Goal: Navigation & Orientation: Go to known website

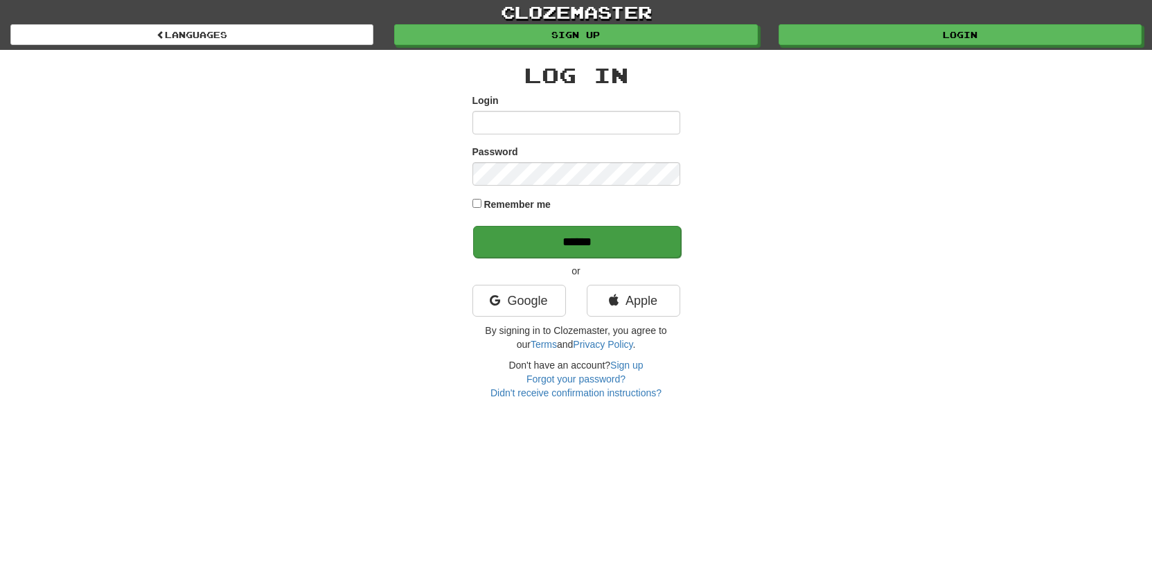
type input "*******"
click at [526, 243] on input "******" at bounding box center [577, 242] width 208 height 32
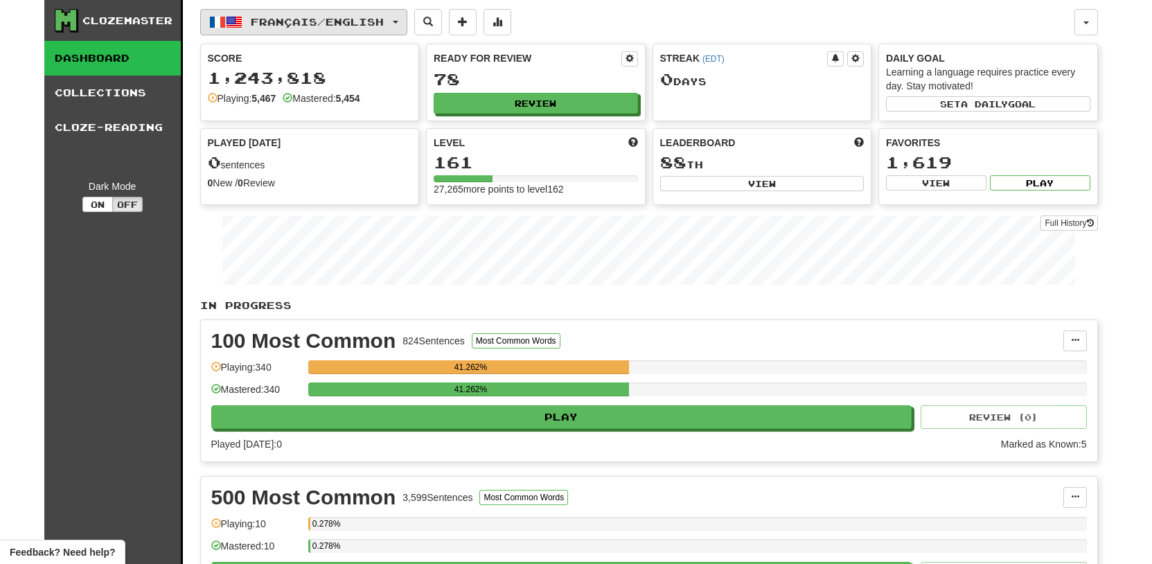
click at [398, 23] on span "button" at bounding box center [396, 22] width 6 height 3
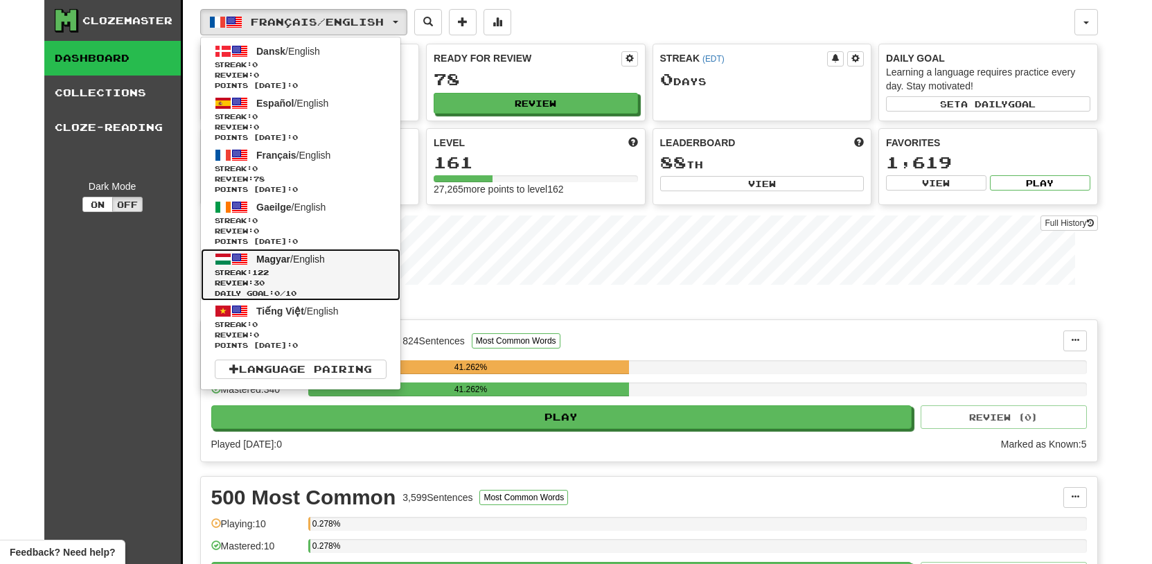
click at [309, 269] on span "Streak: 122" at bounding box center [301, 272] width 172 height 10
